Goal: Task Accomplishment & Management: Use online tool/utility

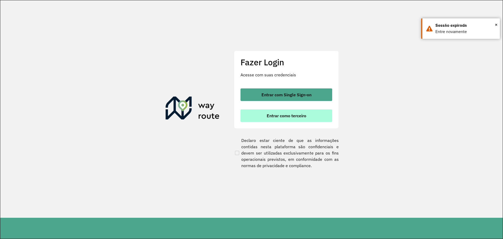
click at [301, 117] on span "Entrar como terceiro" at bounding box center [287, 115] width 40 height 4
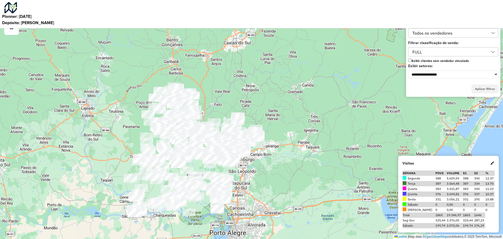
drag, startPoint x: 160, startPoint y: 58, endPoint x: 119, endPoint y: 101, distance: 59.3
click at [119, 101] on div "Leaflet | Map data © OpenStreetMap contributors,© 2025 TomTom, Microsoft" at bounding box center [251, 119] width 503 height 239
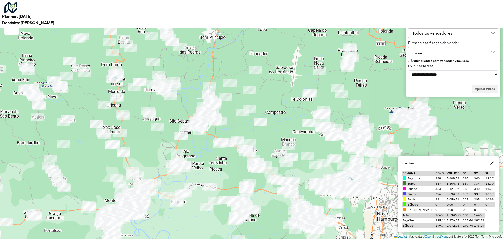
drag, startPoint x: 267, startPoint y: 150, endPoint x: 234, endPoint y: 171, distance: 39.1
click at [234, 171] on div "Leaflet | Map data © OpenStreetMap contributors,© 2025 TomTom, Microsoft" at bounding box center [251, 119] width 503 height 239
